Goal: Information Seeking & Learning: Stay updated

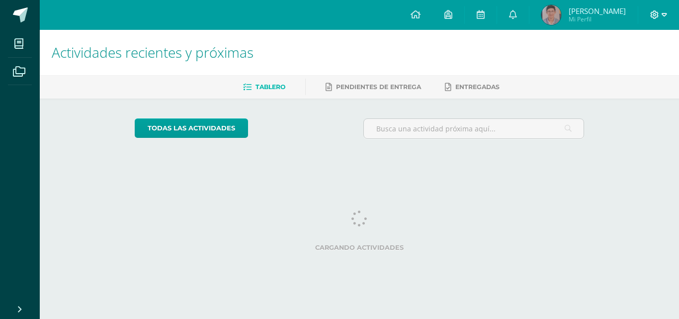
click at [662, 12] on icon at bounding box center [664, 14] width 5 height 9
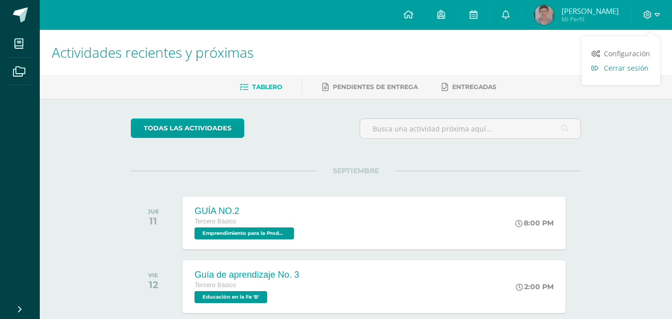
click at [639, 70] on span "Cerrar sesión" at bounding box center [625, 67] width 45 height 9
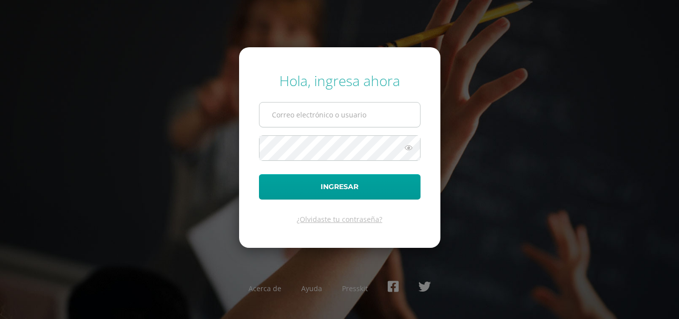
type input "s.chavarria.1cdb@gmail.com"
click at [315, 120] on input "s.chavarria.1cdb@gmail.com" at bounding box center [339, 114] width 161 height 24
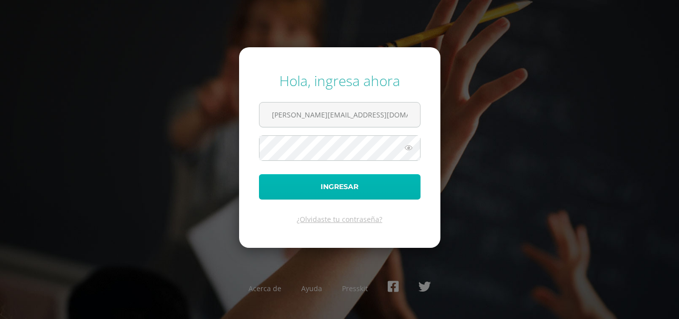
click at [274, 188] on button "Ingresar" at bounding box center [340, 186] width 162 height 25
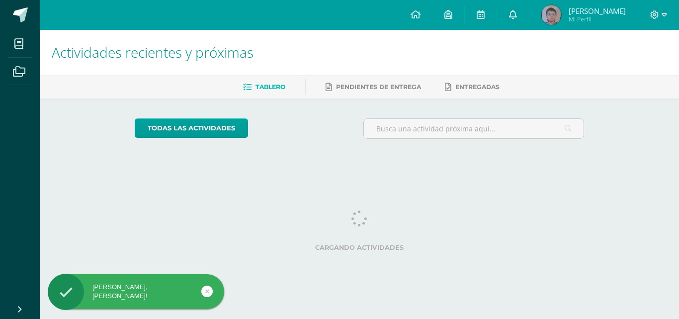
click at [505, 15] on link at bounding box center [513, 15] width 32 height 30
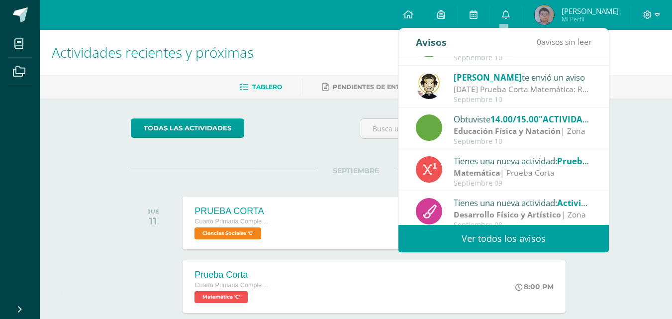
scroll to position [50, 0]
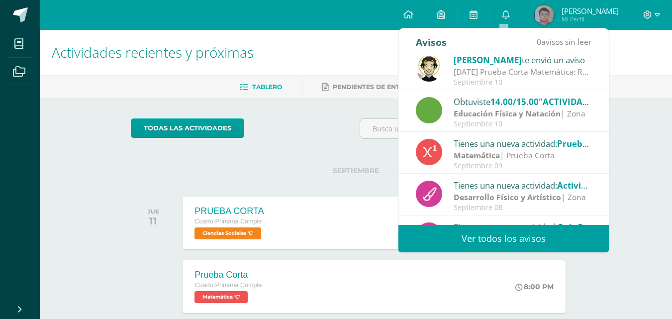
click at [488, 152] on strong "Matemática" at bounding box center [476, 155] width 46 height 11
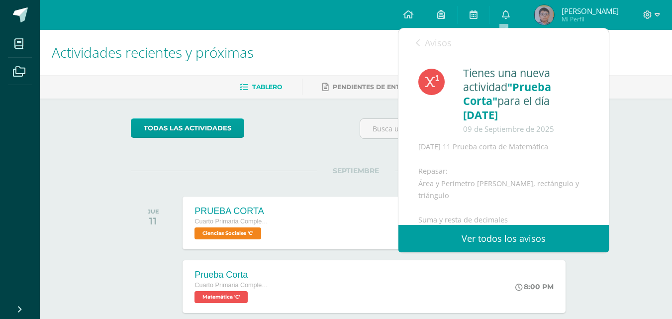
scroll to position [23, 0]
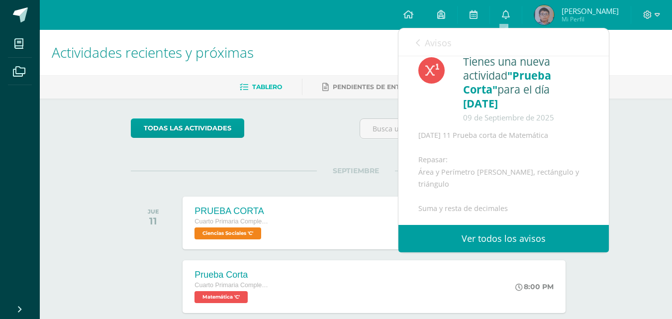
click at [471, 237] on link "Ver todos los avisos" at bounding box center [503, 238] width 210 height 27
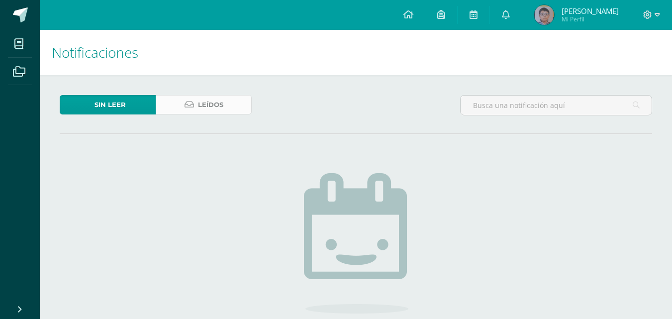
click at [220, 108] on span "Leídos" at bounding box center [210, 104] width 25 height 18
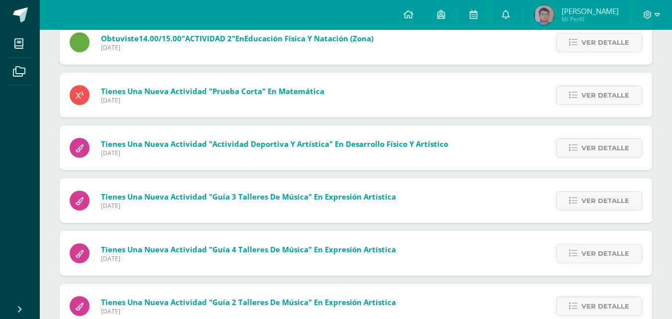
scroll to position [249, 0]
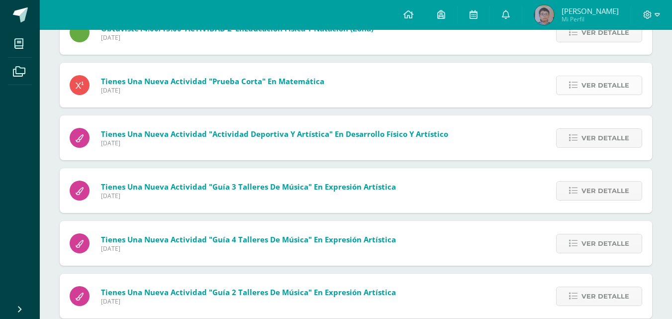
click at [572, 82] on icon at bounding box center [573, 85] width 8 height 8
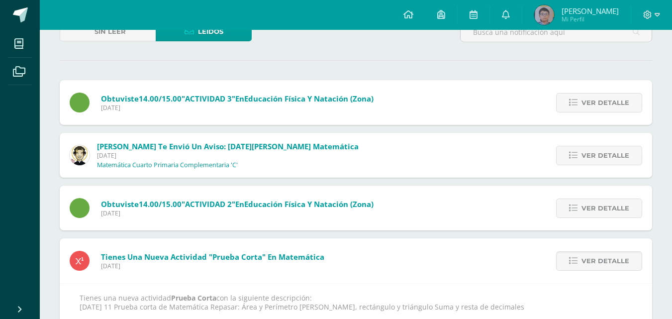
scroll to position [50, 0]
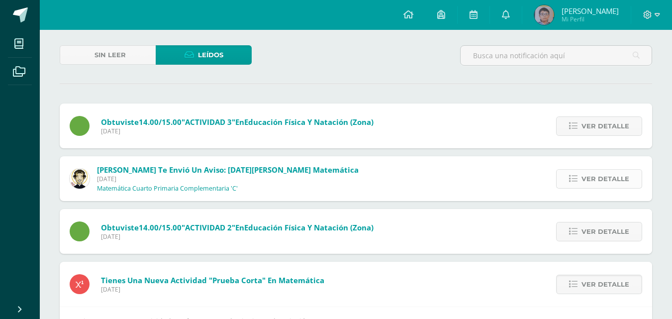
click at [623, 172] on span "Ver detalle" at bounding box center [605, 178] width 48 height 18
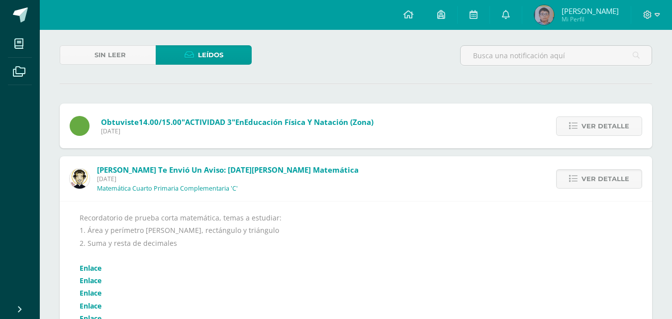
scroll to position [149, 0]
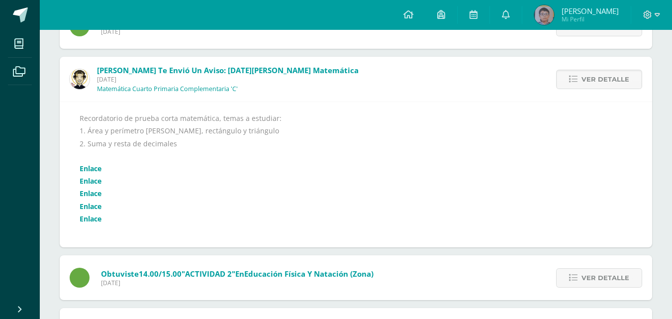
click at [92, 167] on link "Enlace" at bounding box center [91, 168] width 22 height 9
click at [87, 178] on link "Enlace" at bounding box center [91, 180] width 22 height 9
click at [88, 194] on link "Enlace" at bounding box center [91, 192] width 22 height 9
click at [88, 196] on link "Enlace" at bounding box center [91, 192] width 22 height 9
click at [98, 207] on link "Enlace" at bounding box center [91, 205] width 22 height 9
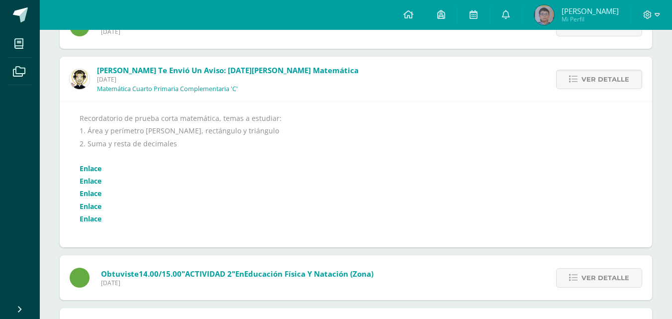
click at [96, 219] on link "Enlace" at bounding box center [91, 218] width 22 height 9
